Goal: Information Seeking & Learning: Learn about a topic

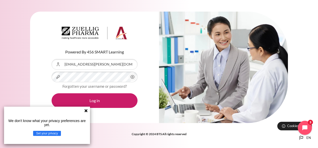
click at [86, 111] on icon at bounding box center [85, 110] width 3 height 3
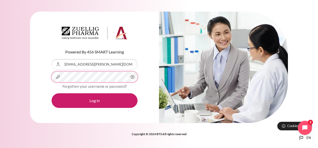
click at [52, 94] on button "Log in" at bounding box center [95, 101] width 86 height 15
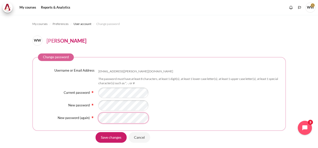
click at [96, 132] on input "Save changes" at bounding box center [111, 137] width 31 height 11
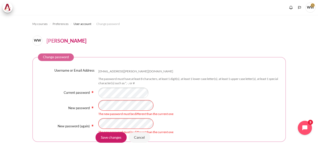
click at [74, 103] on div "New password The new password must be different than the current one" at bounding box center [159, 108] width 242 height 16
click at [83, 125] on div "New password (again) The new password must be different than the current one" at bounding box center [159, 127] width 242 height 16
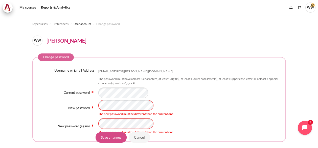
click at [108, 138] on input "Save changes" at bounding box center [111, 137] width 31 height 11
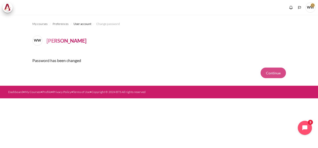
click at [270, 74] on button "Continue" at bounding box center [273, 73] width 25 height 11
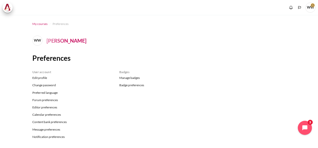
click at [42, 24] on span "My courses" at bounding box center [39, 24] width 15 height 5
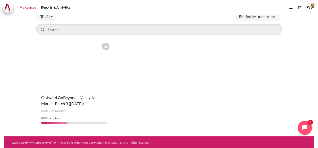
scroll to position [36, 0]
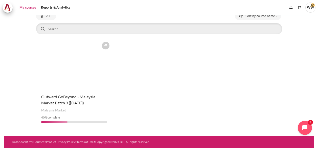
click at [99, 54] on figure "Content" at bounding box center [74, 64] width 76 height 51
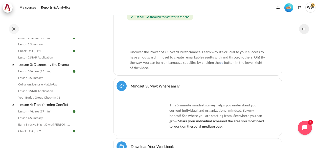
scroll to position [227, 0]
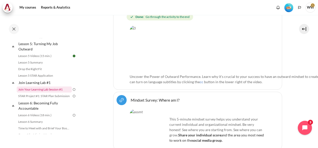
click at [50, 93] on link "Join Your Learning Lab Session #1" at bounding box center [44, 90] width 55 height 6
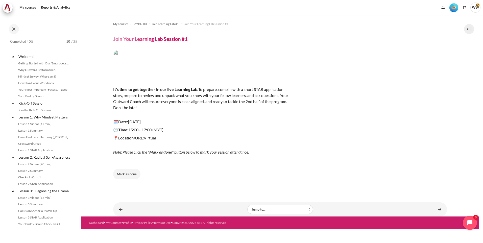
scroll to position [189, 0]
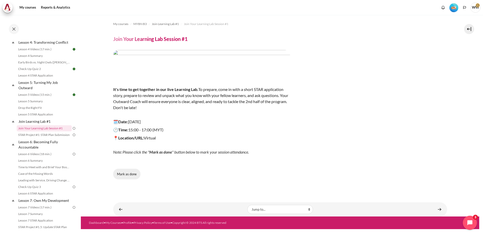
click at [122, 176] on button "Mark as done" at bounding box center [126, 174] width 27 height 11
click at [55, 138] on link "STAR Project #1: STAR Plan Submission" at bounding box center [44, 135] width 55 height 6
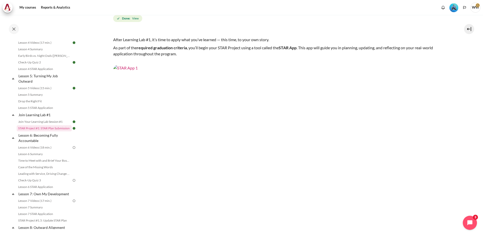
scroll to position [28, 0]
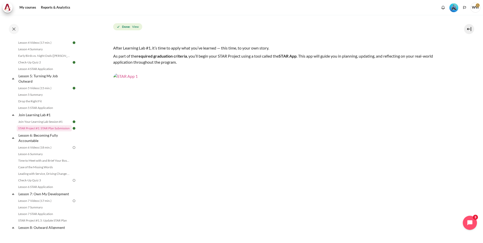
click at [264, 141] on img "Content" at bounding box center [280, 167] width 334 height 188
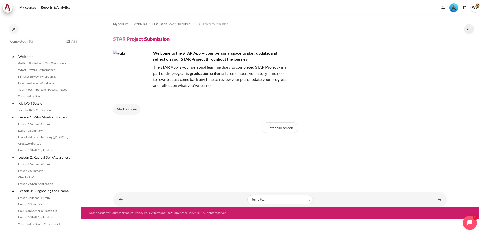
scroll to position [422, 0]
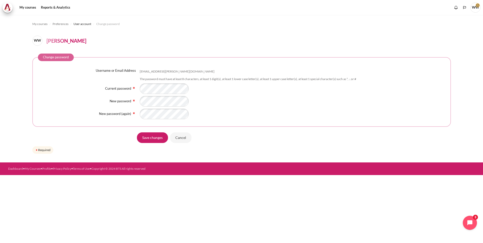
click at [297, 94] on div "Username or Email Address wai.leong@zuelligpharma.com The password must have at…" at bounding box center [242, 93] width 408 height 51
click at [140, 137] on input "Save changes" at bounding box center [152, 137] width 31 height 11
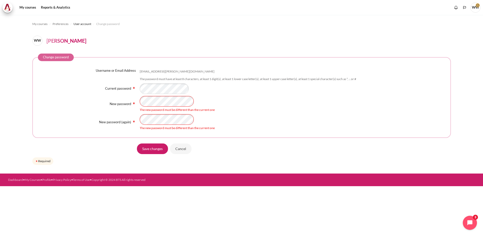
click at [126, 97] on div "New password The new password must be different than the current one" at bounding box center [242, 104] width 408 height 16
click at [59, 124] on div "New password (again)" at bounding box center [89, 122] width 102 height 5
click at [114, 112] on div "Username or Email Address wai.leong@zuelligpharma.com The password must have at…" at bounding box center [242, 99] width 408 height 62
click at [250, 104] on div "The new password must be different than the current one" at bounding box center [293, 104] width 306 height 16
click at [153, 147] on input "Save changes" at bounding box center [152, 149] width 31 height 11
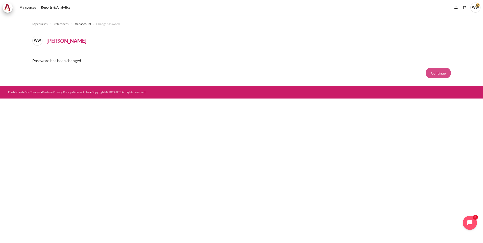
click at [440, 73] on button "Continue" at bounding box center [438, 73] width 25 height 11
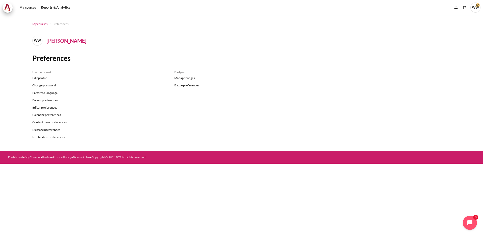
click at [43, 23] on span "My courses" at bounding box center [39, 24] width 15 height 5
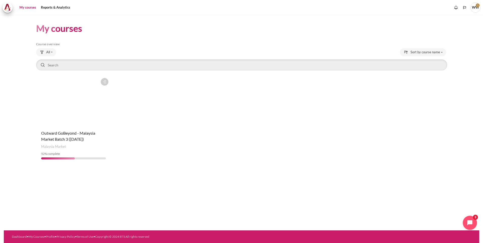
click at [88, 113] on figure "Content" at bounding box center [73, 101] width 75 height 51
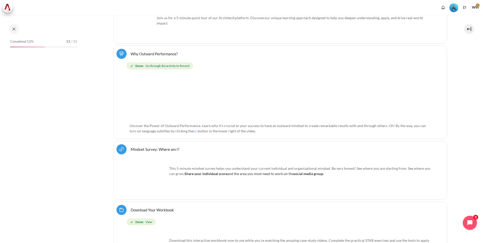
scroll to position [191, 0]
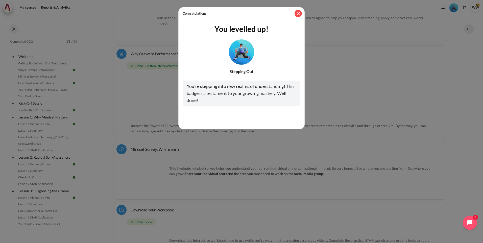
click at [299, 12] on button "Close" at bounding box center [298, 13] width 7 height 7
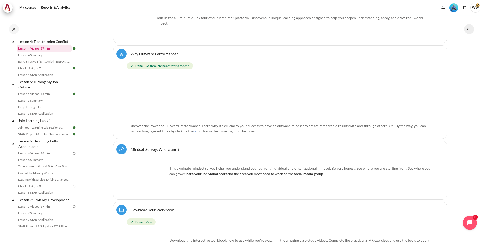
scroll to position [202, 0]
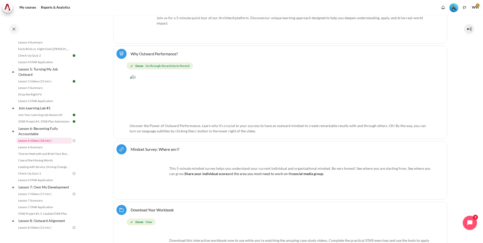
click at [53, 144] on link "Lesson 6 Videos (18 min.)" at bounding box center [44, 141] width 55 height 6
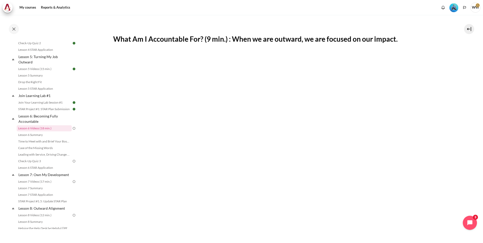
scroll to position [101, 0]
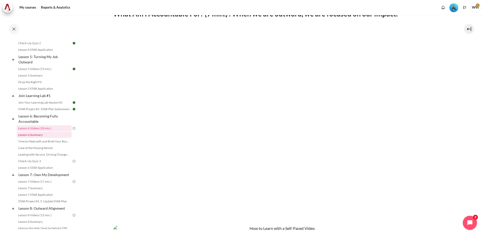
click at [37, 138] on link "Lesson 6 Summary" at bounding box center [44, 135] width 55 height 6
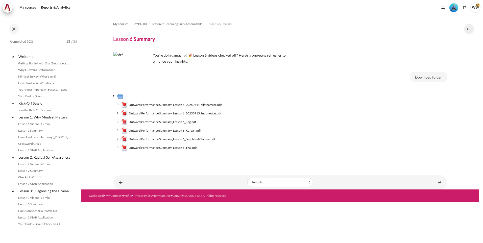
scroll to position [221, 0]
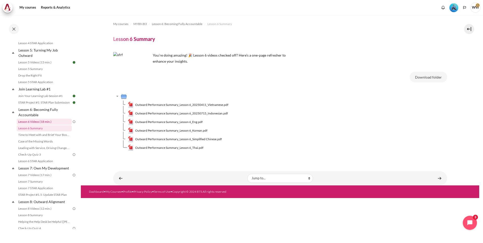
click at [54, 125] on link "Lesson 6 Videos (18 min.)" at bounding box center [44, 122] width 55 height 6
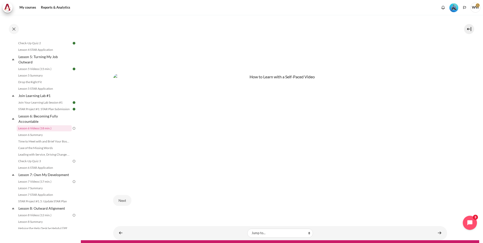
scroll to position [260, 0]
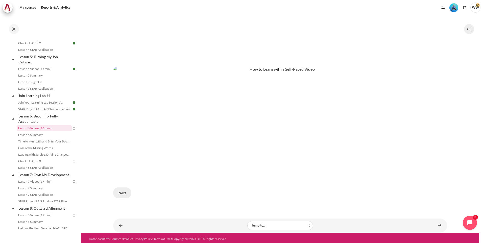
click at [123, 193] on button "Next" at bounding box center [122, 193] width 18 height 11
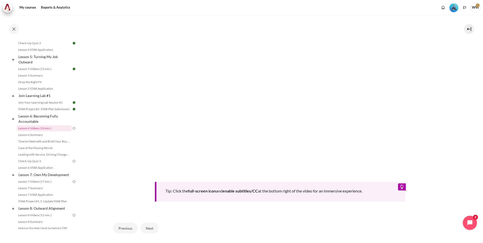
scroll to position [177, 0]
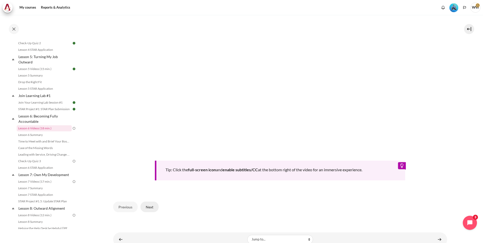
click at [151, 207] on button "Next" at bounding box center [150, 207] width 18 height 11
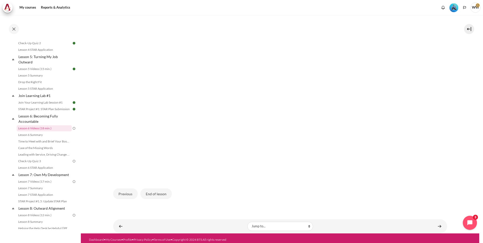
scroll to position [135, 0]
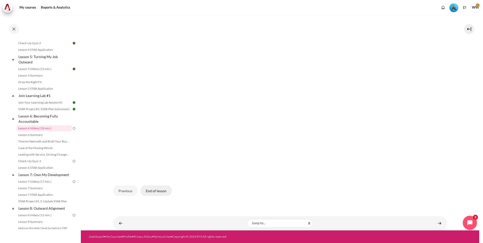
click at [160, 192] on button "End of lesson" at bounding box center [156, 190] width 31 height 11
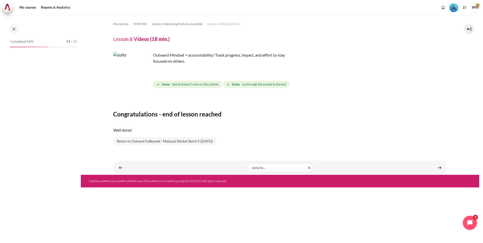
scroll to position [215, 0]
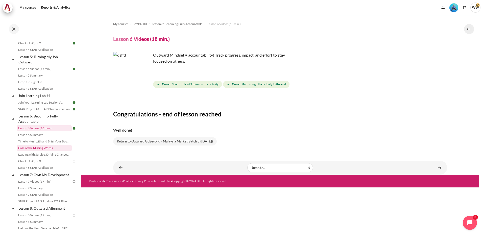
click at [54, 151] on link "Case of the Missing Words" at bounding box center [44, 148] width 55 height 6
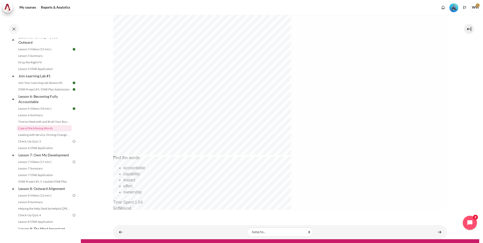
scroll to position [162, 0]
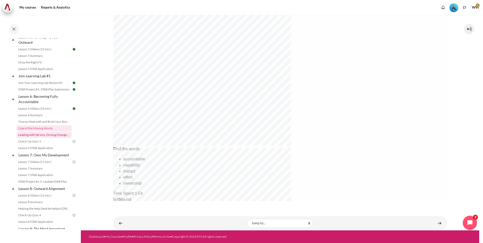
click at [35, 138] on link "Leading with Service, Driving Change (Pucknalin's Story)" at bounding box center [44, 135] width 55 height 6
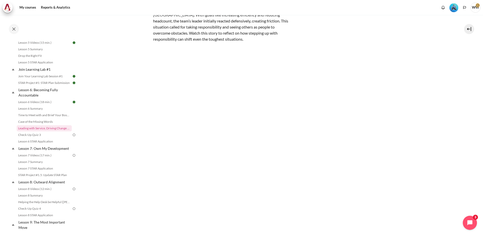
scroll to position [51, 0]
